Goal: Information Seeking & Learning: Learn about a topic

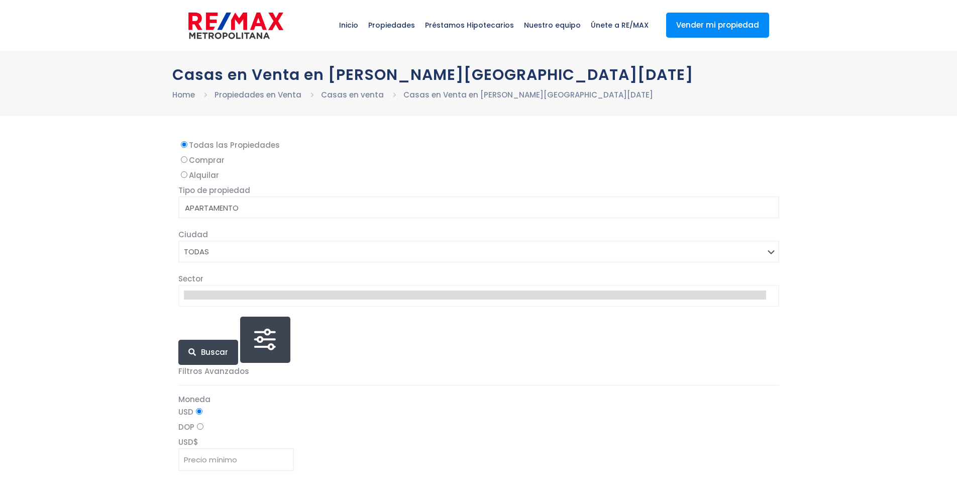
select select
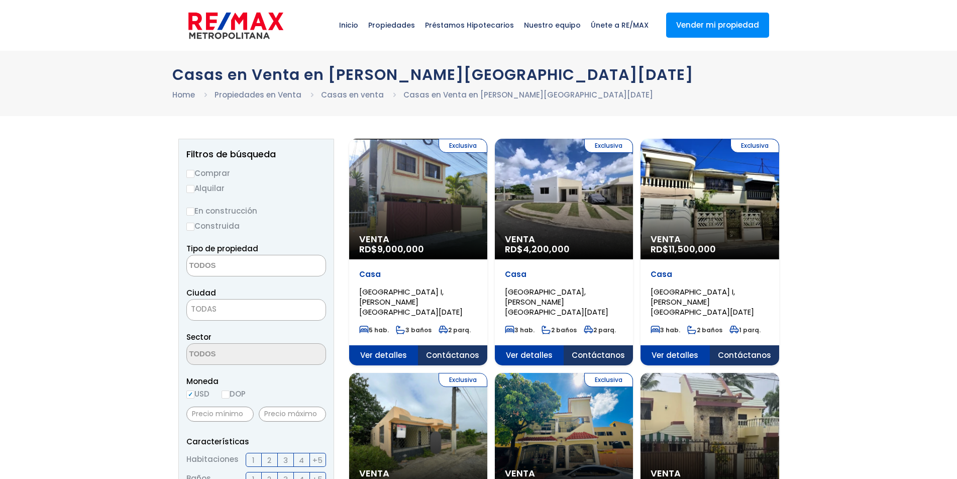
click at [213, 174] on label "Comprar" at bounding box center [256, 173] width 140 height 13
click at [194, 174] on input "Comprar" at bounding box center [190, 174] width 8 height 8
radio input "true"
click at [221, 267] on textarea "Search" at bounding box center [235, 266] width 97 height 22
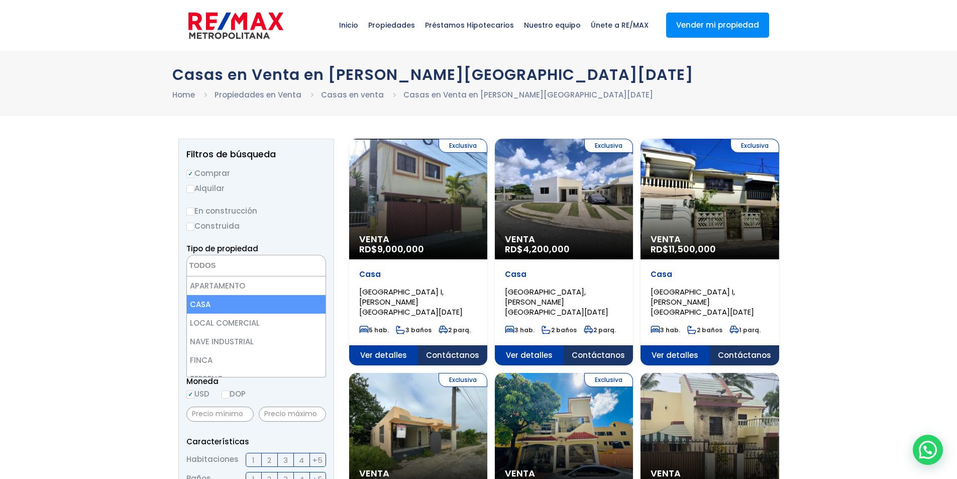
select select "house"
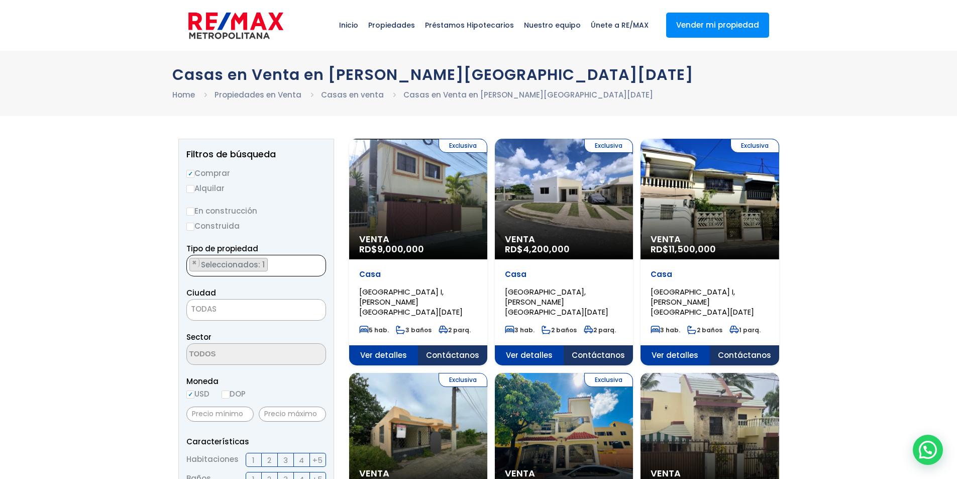
scroll to position [12, 0]
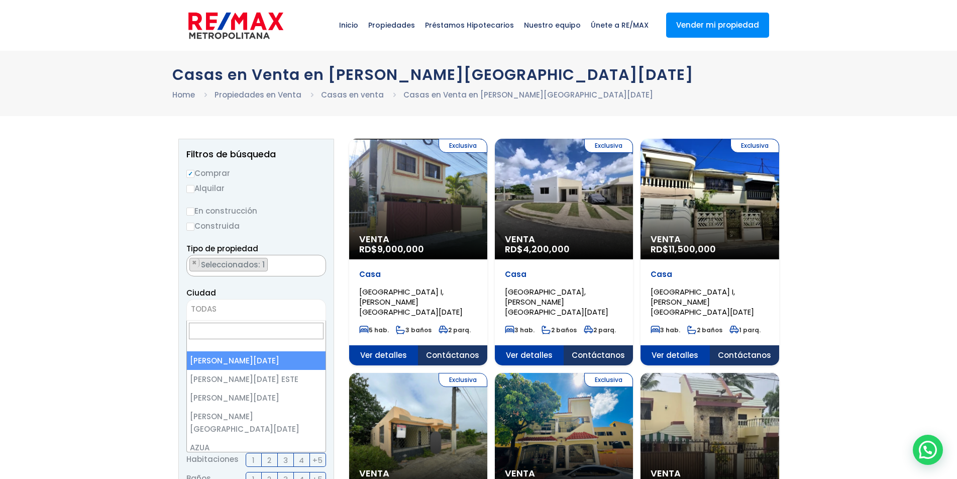
click at [224, 310] on span "TODAS" at bounding box center [256, 309] width 139 height 14
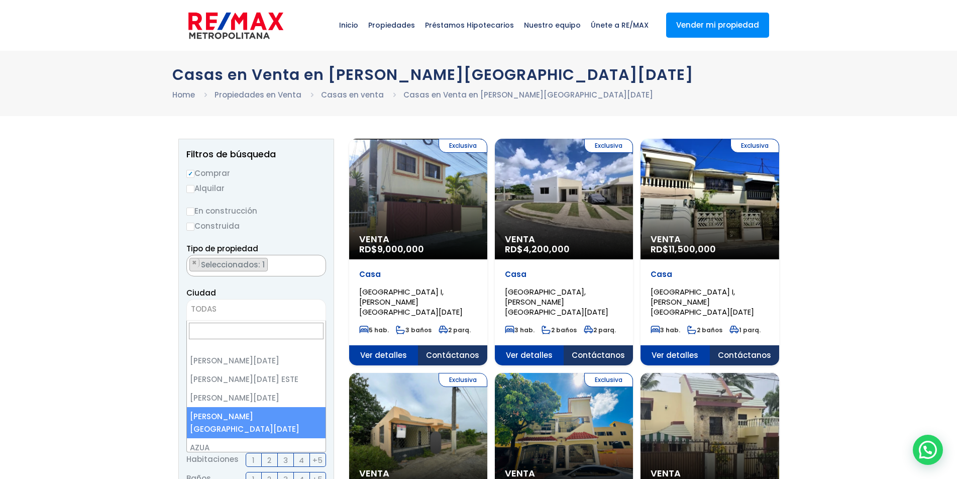
select select "150"
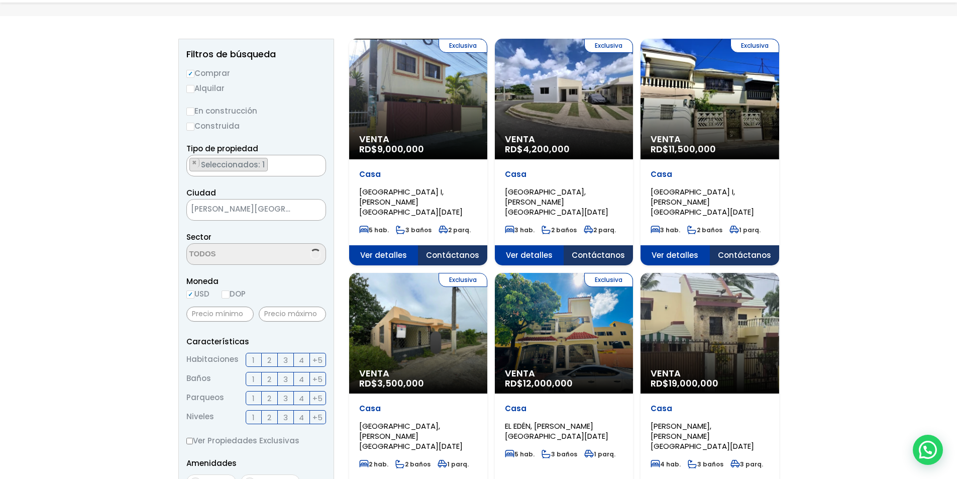
scroll to position [100, 0]
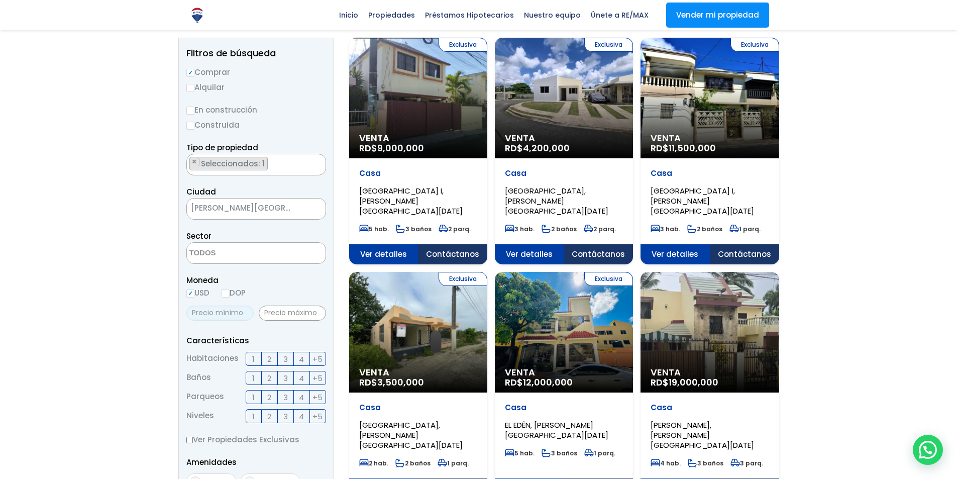
click at [231, 317] on input "text" at bounding box center [219, 312] width 67 height 15
click at [213, 313] on input "text" at bounding box center [219, 312] width 67 height 15
type input "2,000,000"
click at [265, 308] on input "text" at bounding box center [292, 312] width 67 height 15
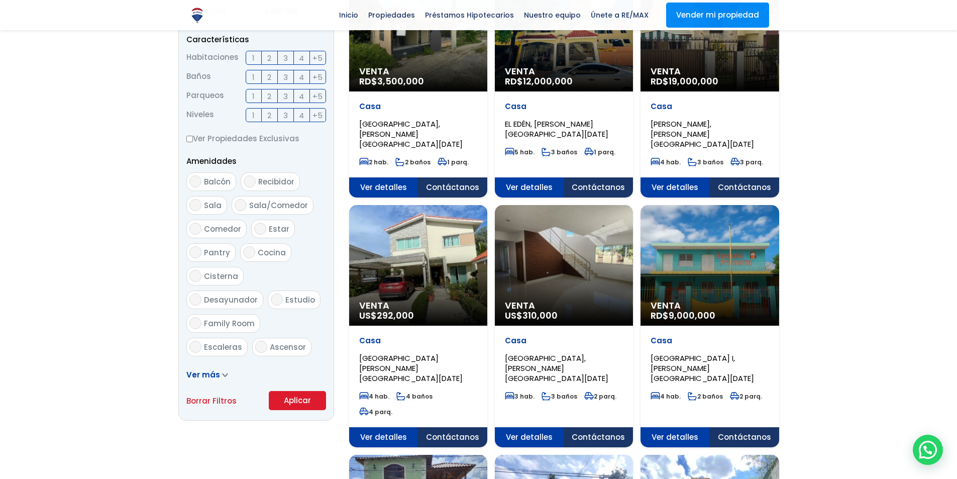
scroll to position [402, 0]
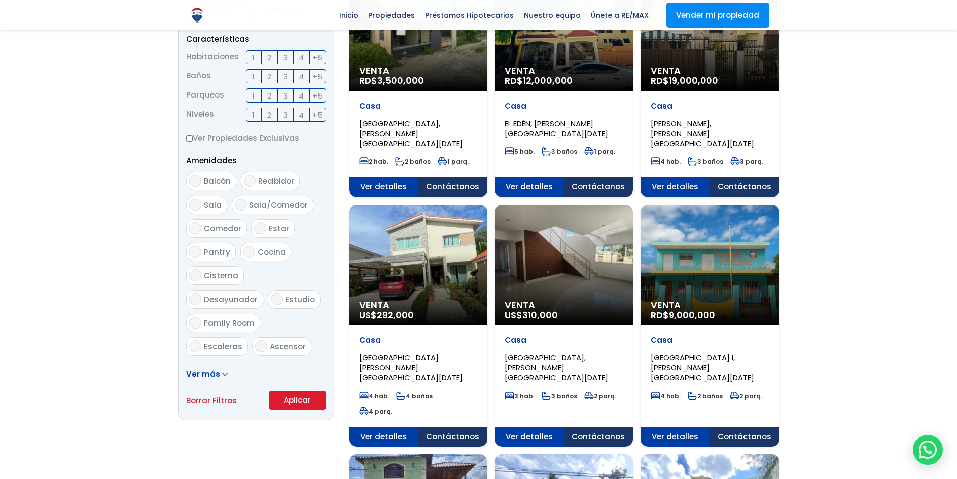
type input "4,500,000"
click at [310, 398] on button "Aplicar" at bounding box center [297, 399] width 57 height 19
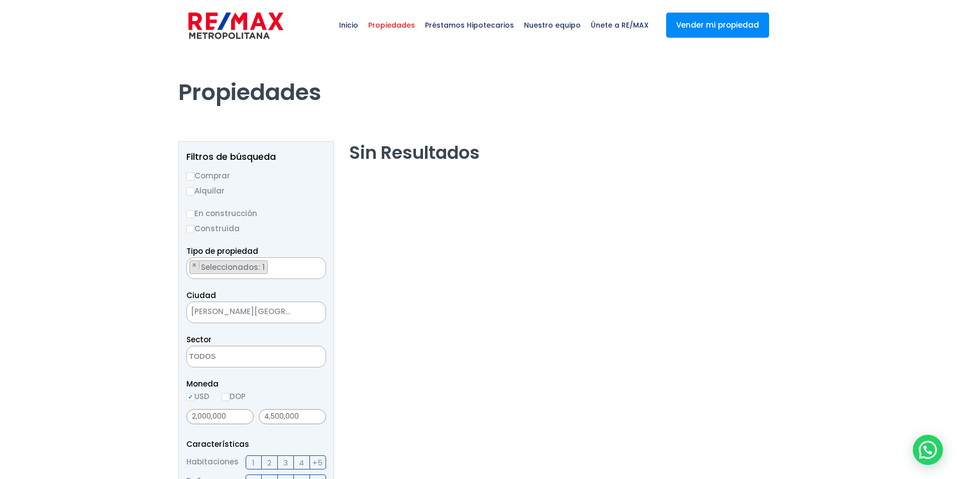
click at [213, 357] on textarea "Search" at bounding box center [235, 357] width 97 height 22
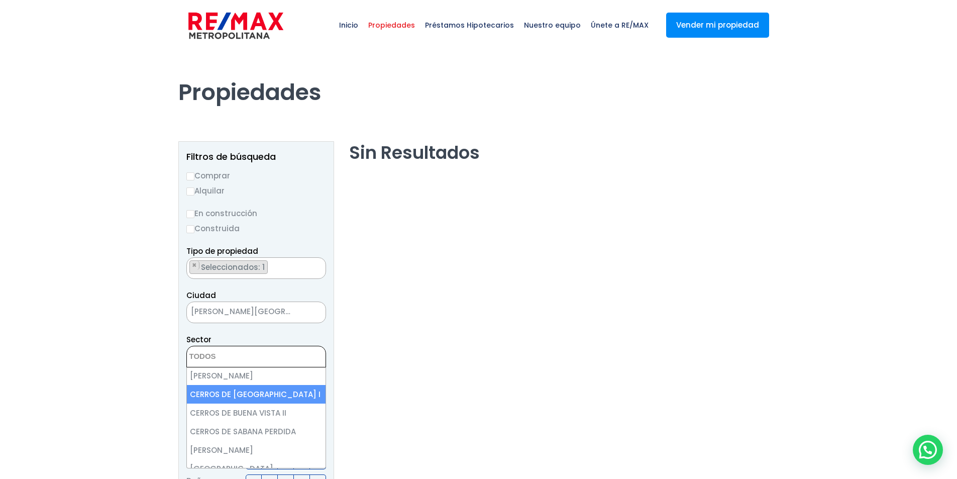
scroll to position [502, 0]
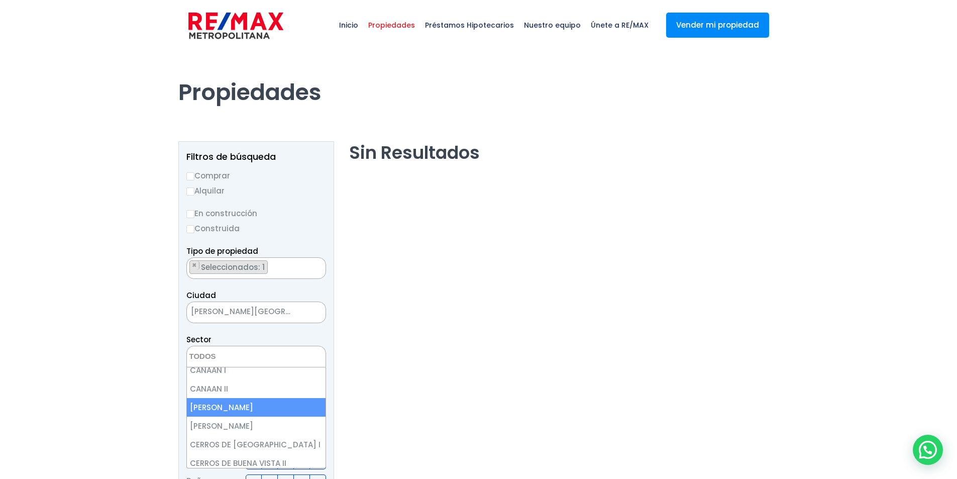
select select "13489"
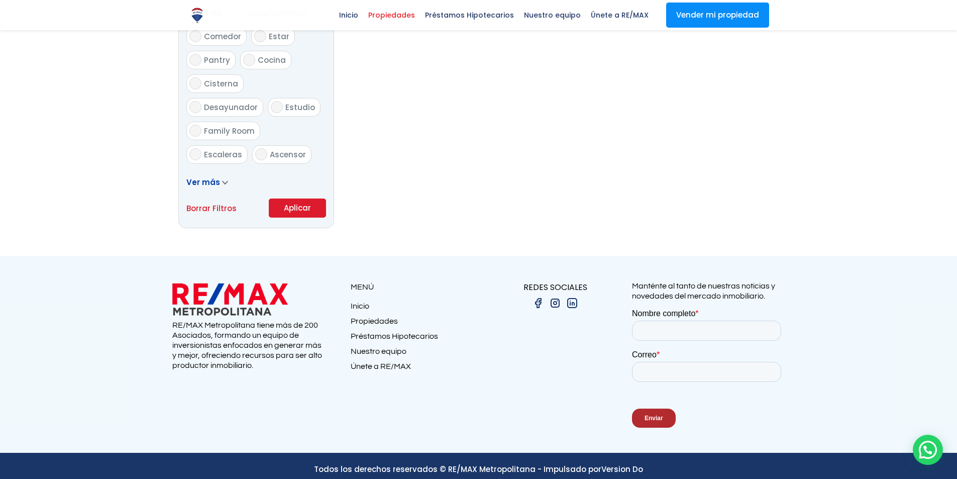
scroll to position [605, 0]
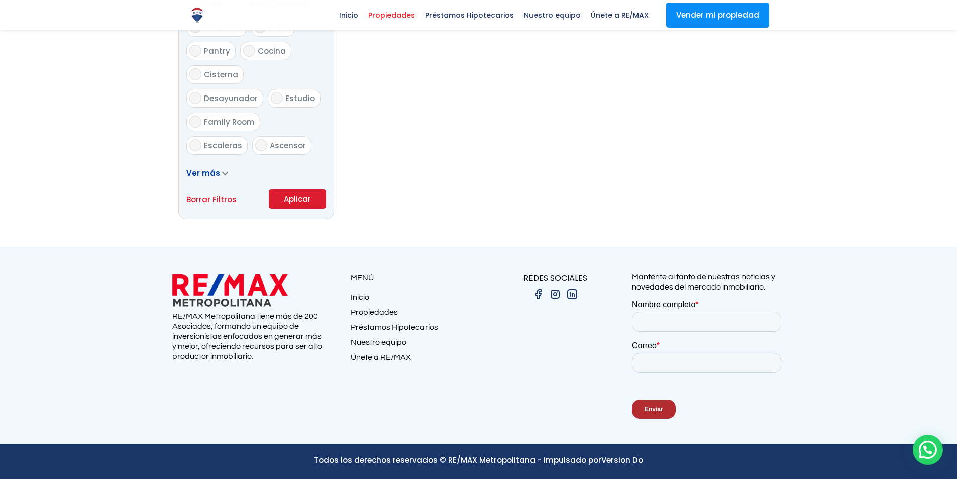
click at [310, 201] on button "Aplicar" at bounding box center [297, 198] width 57 height 19
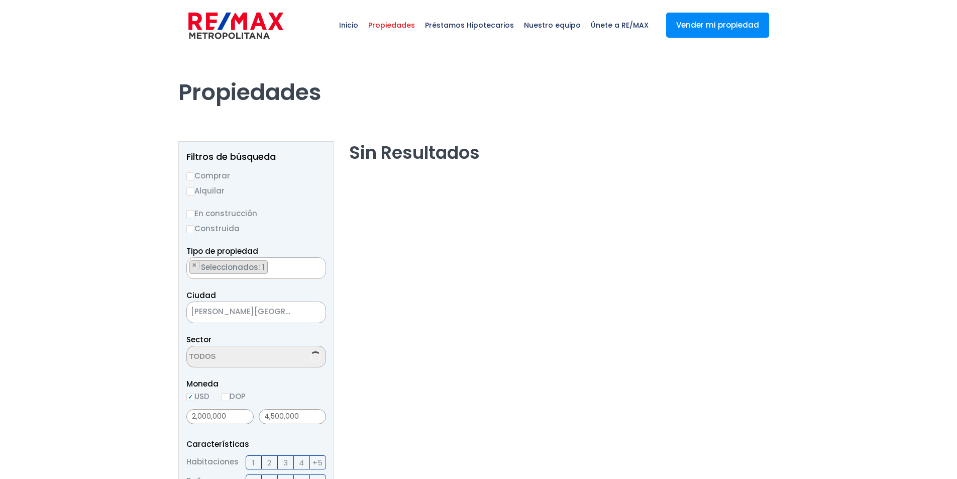
scroll to position [323, 0]
select select "13489"
